Goal: Information Seeking & Learning: Learn about a topic

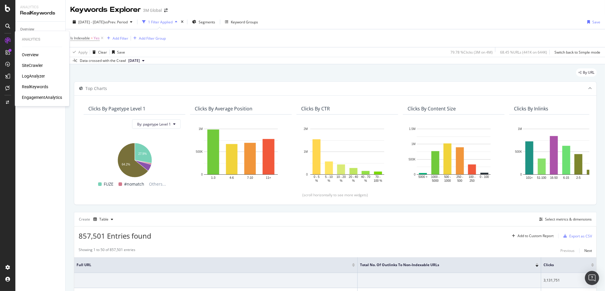
click at [36, 73] on div "LogAnalyzer" at bounding box center [33, 76] width 23 height 6
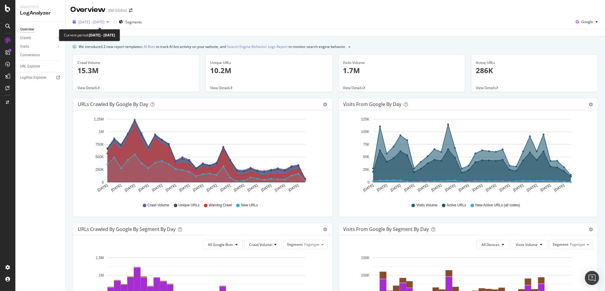
click at [97, 19] on div "[DATE] - [DATE]" at bounding box center [90, 21] width 41 height 9
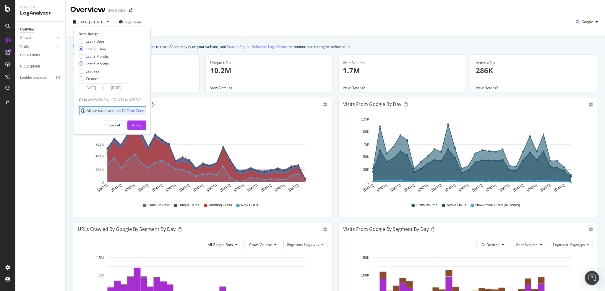
click at [97, 61] on div "Last 6 Months" at bounding box center [97, 63] width 23 height 5
type input "[DATE]"
click at [141, 123] on div "Apply" at bounding box center [136, 124] width 9 height 5
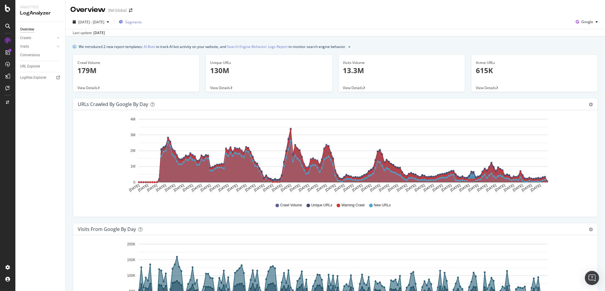
click at [142, 21] on span "Segments" at bounding box center [133, 22] width 17 height 5
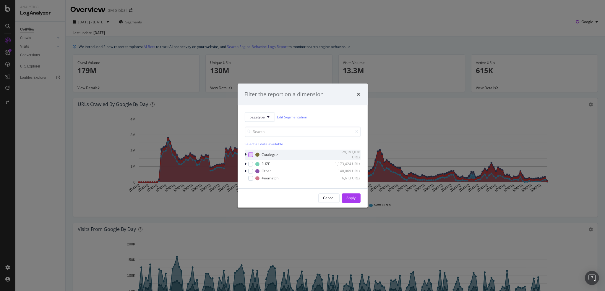
click at [252, 152] on div "modal" at bounding box center [250, 154] width 5 height 5
click at [251, 161] on div "modal" at bounding box center [250, 163] width 5 height 5
click at [251, 170] on div "modal" at bounding box center [250, 170] width 5 height 5
click at [249, 166] on div "FUZE 1,173,424 URLs" at bounding box center [303, 164] width 116 height 6
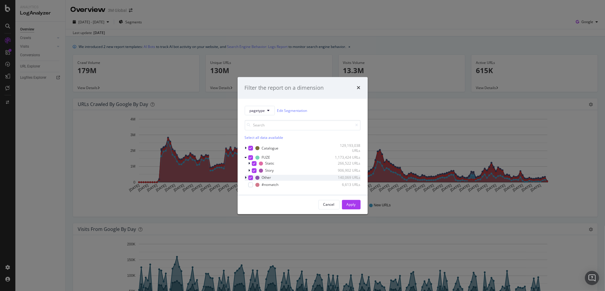
click at [249, 176] on icon "modal" at bounding box center [250, 177] width 3 height 3
click at [246, 146] on icon "modal" at bounding box center [246, 148] width 2 height 4
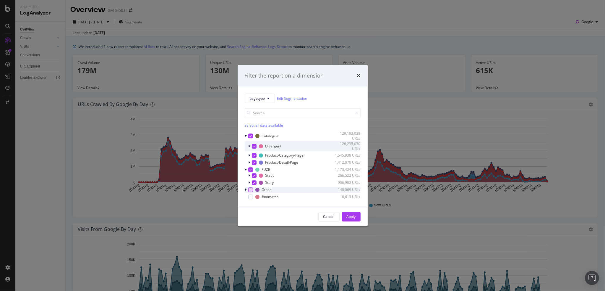
click at [254, 145] on icon "modal" at bounding box center [254, 146] width 3 height 3
click at [350, 214] on div "Apply" at bounding box center [351, 216] width 9 height 5
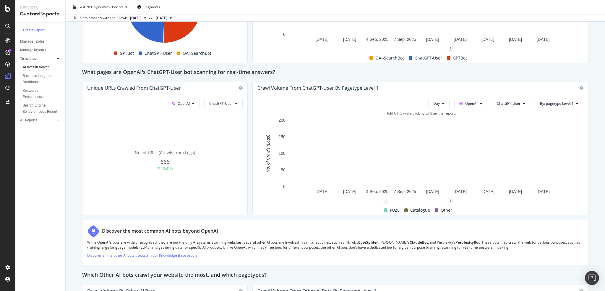
scroll to position [621, 0]
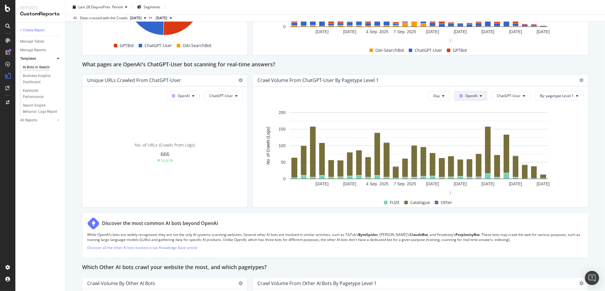
click at [475, 94] on button "OpenAI" at bounding box center [470, 95] width 33 height 9
click at [496, 64] on div "What pages are OpenAI's ChatGPT-User bot scanning for real-time answers?" at bounding box center [335, 64] width 506 height 9
click at [505, 152] on rect "A chart." at bounding box center [507, 153] width 4 height 37
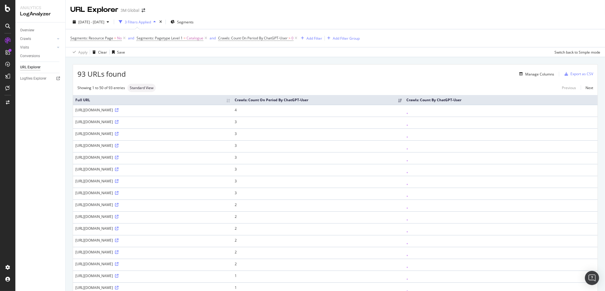
click at [356, 75] on div "Manage Columns" at bounding box center [340, 73] width 428 height 7
click at [435, 38] on div "Segments: Resource Page = No and Segments: Pagetype Level 1 = Catalogue and Cra…" at bounding box center [335, 38] width 530 height 18
click at [389, 10] on div "URL Explorer 3M Global" at bounding box center [335, 7] width 539 height 15
drag, startPoint x: 71, startPoint y: 9, endPoint x: 121, endPoint y: 11, distance: 49.7
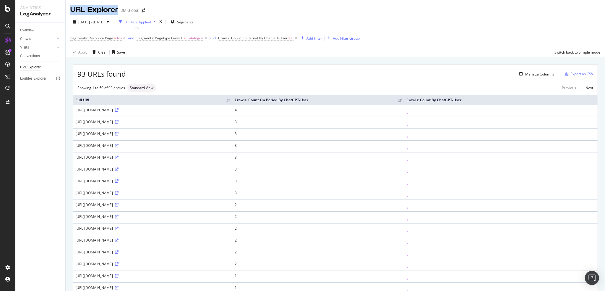
click at [121, 11] on div "URL Explorer 3M Global" at bounding box center [110, 10] width 81 height 10
click at [294, 24] on div "[DATE] - [DATE] 3 Filters Applied Segments" at bounding box center [335, 23] width 539 height 12
click at [369, 23] on div "[DATE] - [DATE] 3 Filters Applied Segments" at bounding box center [335, 23] width 539 height 12
click at [414, 37] on div "Segments: Resource Page = No and Segments: Pagetype Level 1 = Catalogue and Cra…" at bounding box center [335, 38] width 530 height 18
click at [460, 26] on div "[DATE] - [DATE] 3 Filters Applied Segments" at bounding box center [335, 23] width 539 height 12
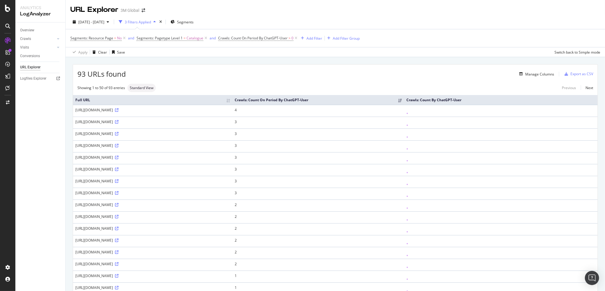
click at [386, 15] on div "[DATE] - [DATE] 3 Filters Applied Segments Segments: Resource Page = No and Seg…" at bounding box center [335, 36] width 539 height 42
click at [459, 36] on div "Segments: Resource Page = No and Segments: Pagetype Level 1 = Catalogue and Cra…" at bounding box center [335, 38] width 530 height 18
drag, startPoint x: 510, startPoint y: 98, endPoint x: 537, endPoint y: 99, distance: 27.2
click at [537, 99] on th "Crawls: Count By ChatGPT-User" at bounding box center [501, 100] width 194 height 10
copy th "ChatGPT-User"
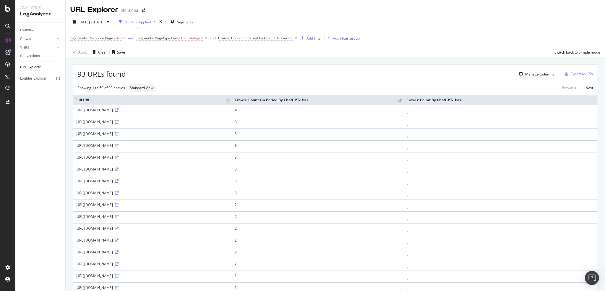
click at [411, 35] on div "Segments: Resource Page = No and Segments: Pagetype Level 1 = Catalogue and Cra…" at bounding box center [335, 38] width 530 height 18
